Goal: Transaction & Acquisition: Purchase product/service

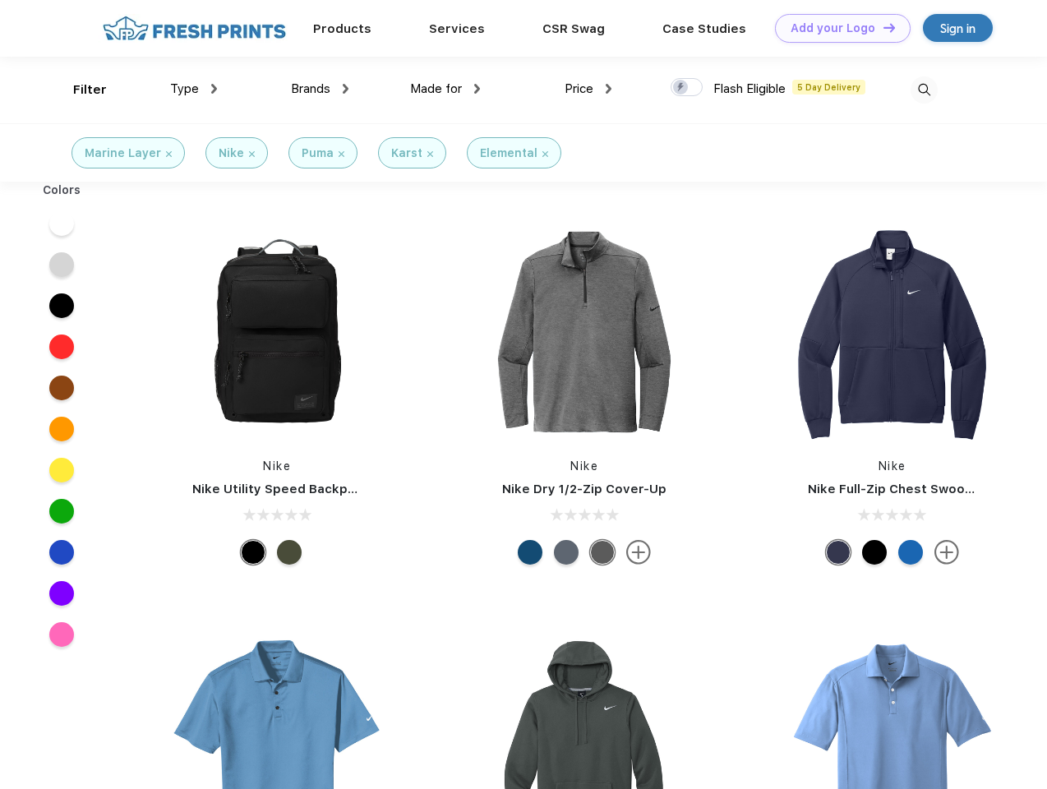
click at [837, 28] on link "Add your Logo Design Tool" at bounding box center [843, 28] width 136 height 29
click at [0, 0] on div "Design Tool" at bounding box center [0, 0] width 0 height 0
click at [882, 27] on link "Add your Logo Design Tool" at bounding box center [843, 28] width 136 height 29
click at [79, 90] on div "Filter" at bounding box center [90, 90] width 34 height 19
click at [194, 89] on span "Type" at bounding box center [184, 88] width 29 height 15
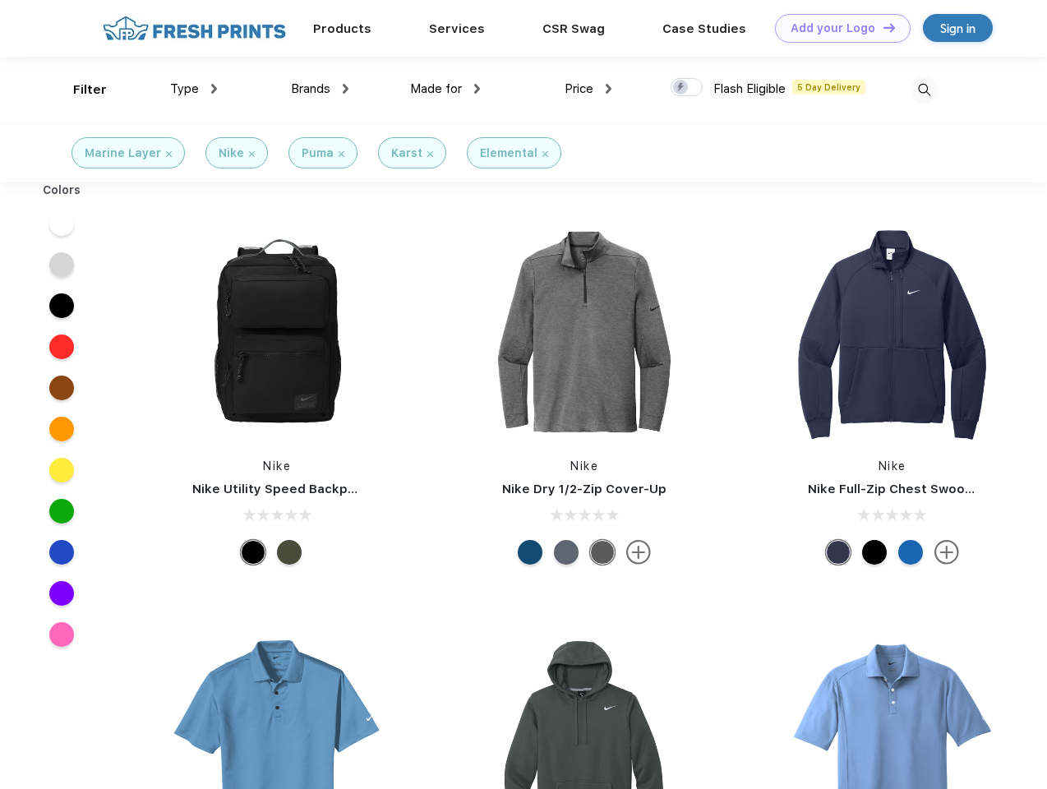
click at [320, 89] on span "Brands" at bounding box center [310, 88] width 39 height 15
click at [445, 89] on span "Made for" at bounding box center [436, 88] width 52 height 15
click at [588, 89] on span "Price" at bounding box center [579, 88] width 29 height 15
click at [687, 88] on div at bounding box center [687, 87] width 32 height 18
click at [681, 88] on input "checkbox" at bounding box center [676, 82] width 11 height 11
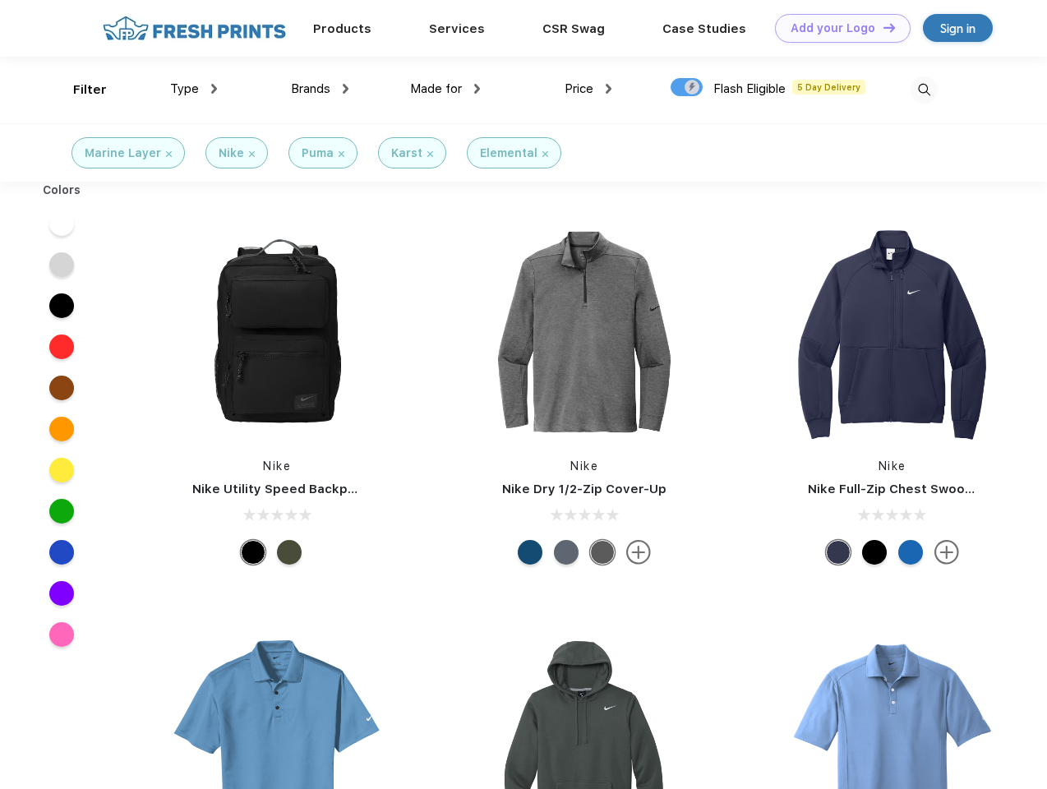
click at [924, 90] on img at bounding box center [924, 89] width 27 height 27
